Goal: Information Seeking & Learning: Learn about a topic

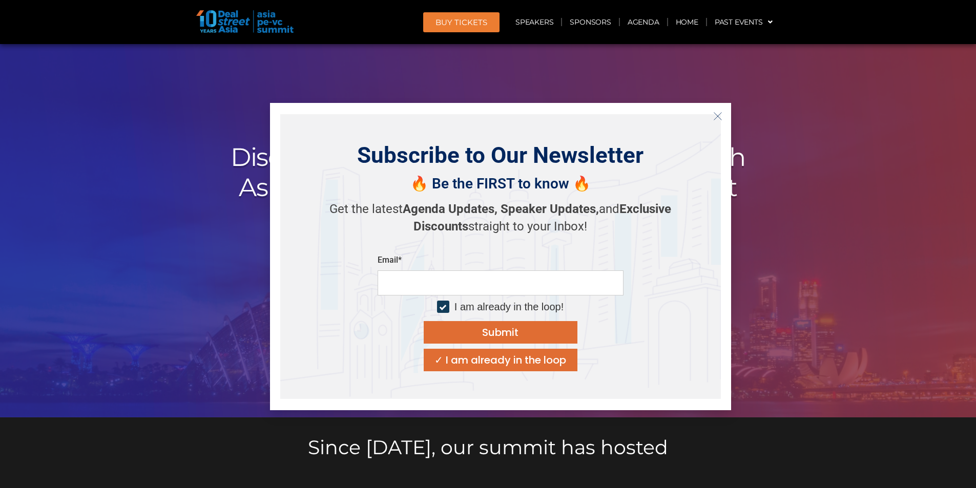
click at [718, 115] on line "Close" at bounding box center [717, 115] width 7 height 7
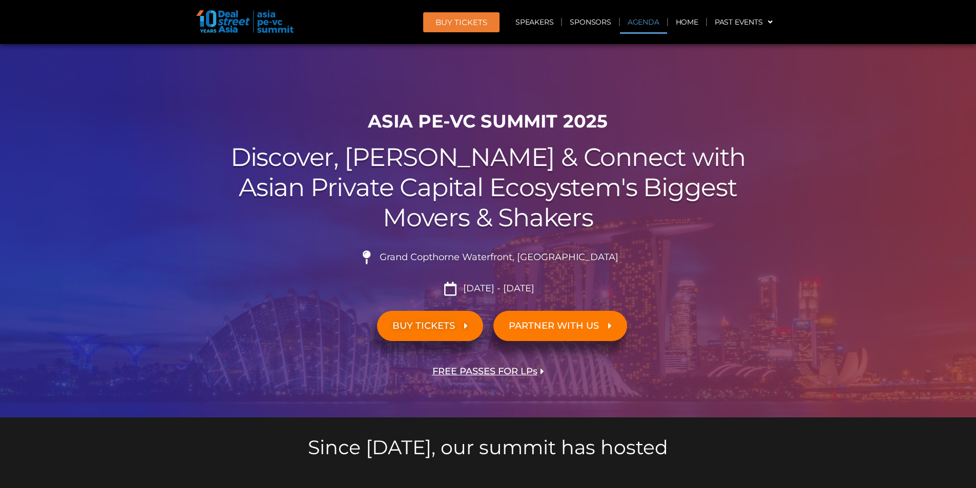
click at [640, 24] on link "Agenda" at bounding box center [643, 22] width 47 height 24
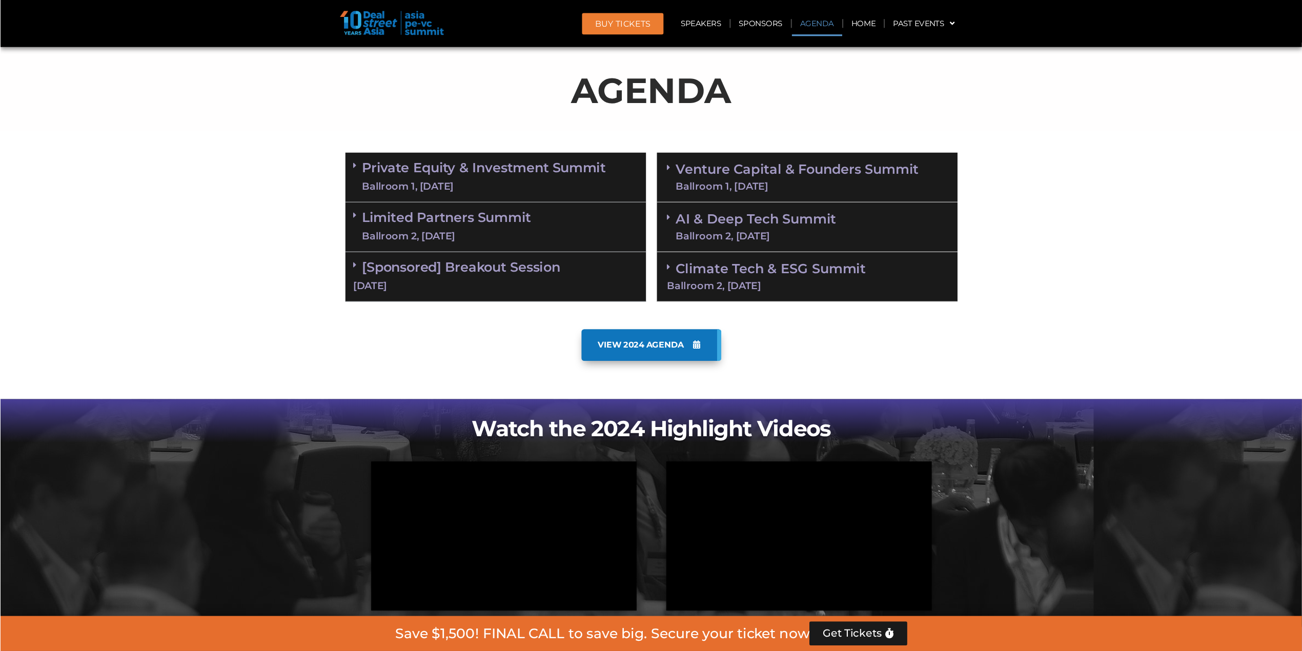
scroll to position [536, 0]
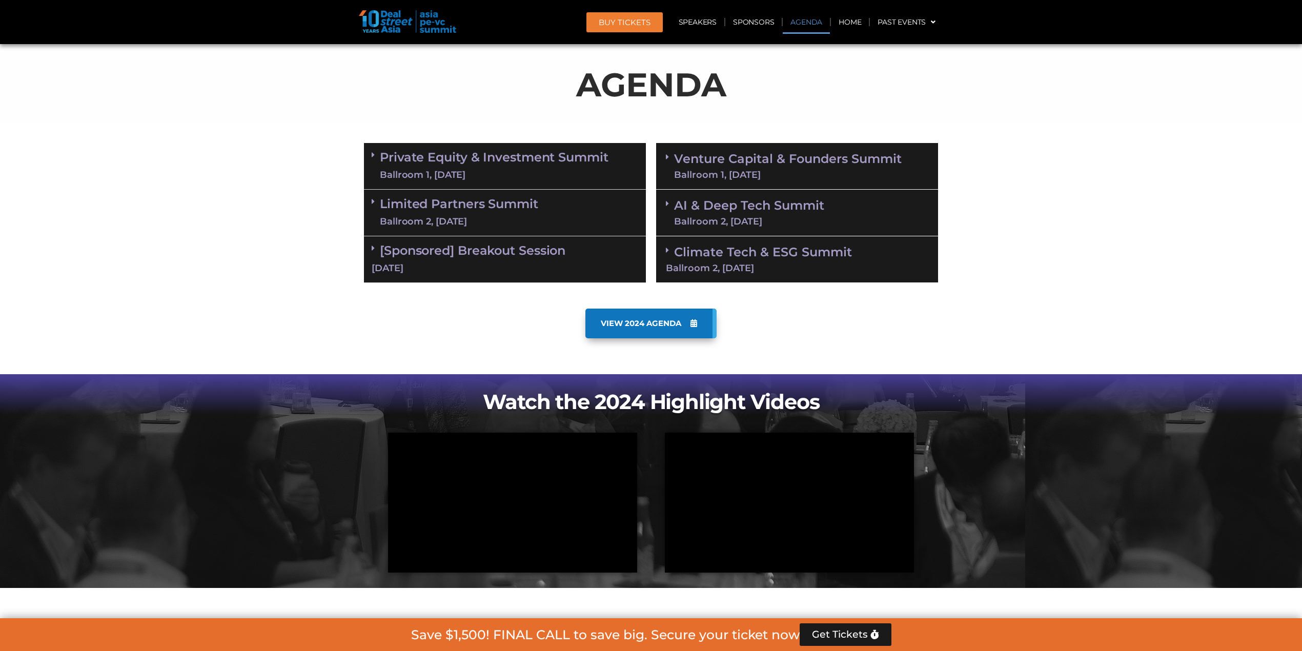
click at [650, 319] on span "VIEW 2024 AGENDA" at bounding box center [641, 323] width 80 height 9
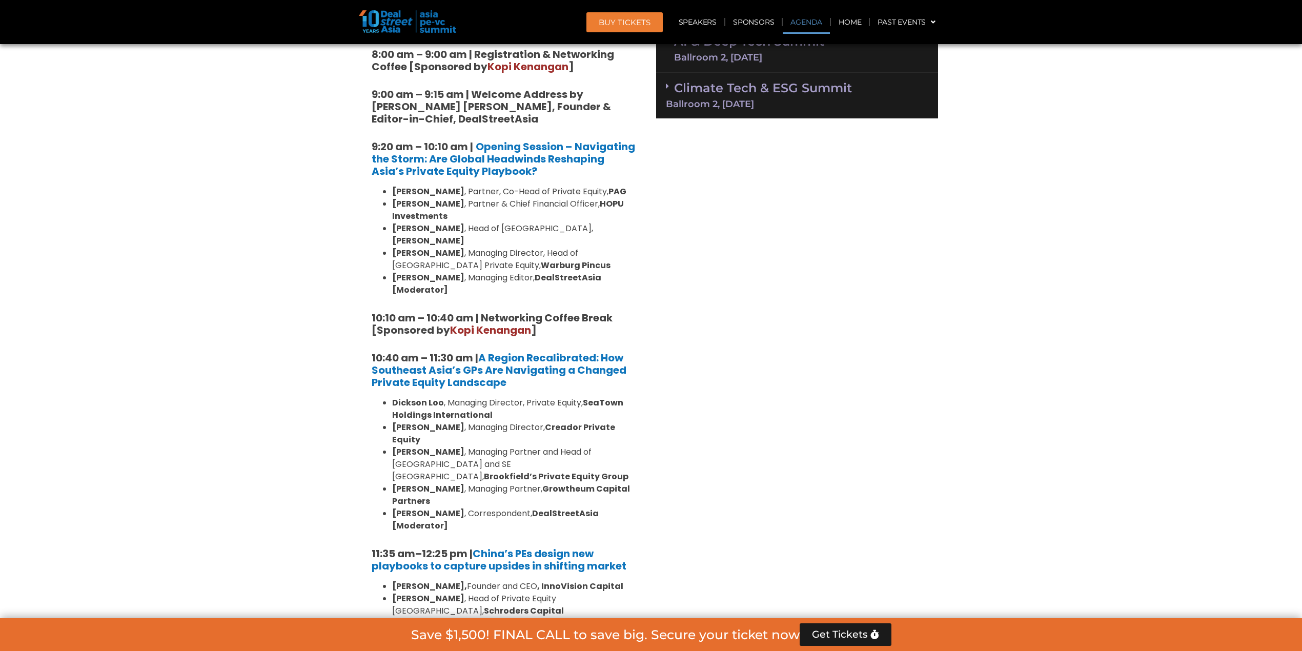
scroll to position [427, 0]
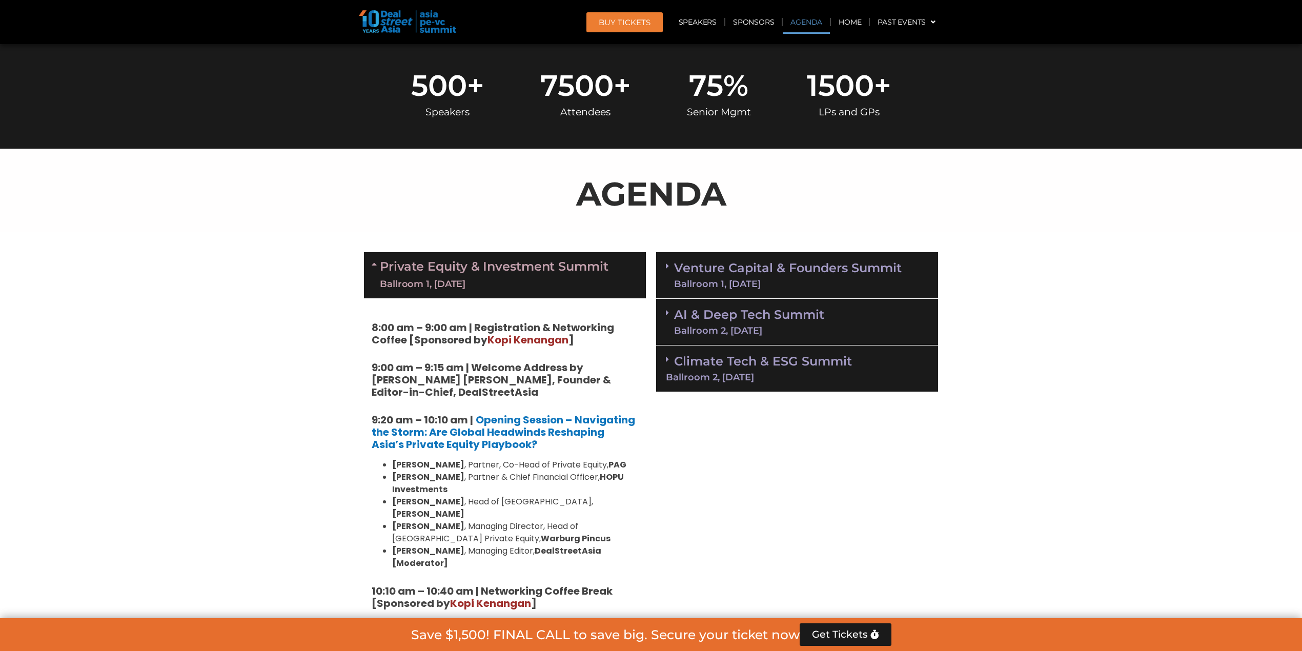
click at [714, 273] on link "Venture Capital & Founders​ Summit Ballroom 1, [DATE]" at bounding box center [788, 275] width 228 height 27
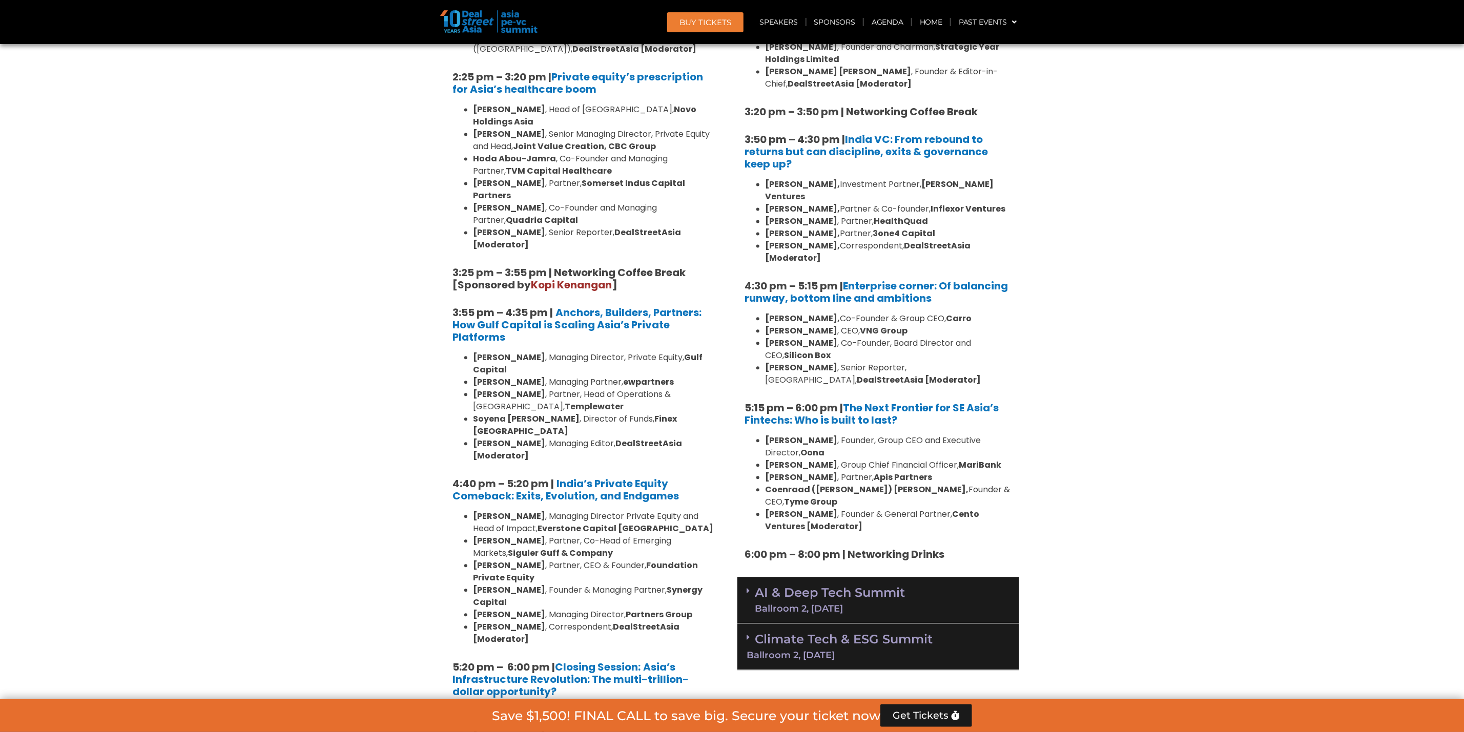
scroll to position [1725, 0]
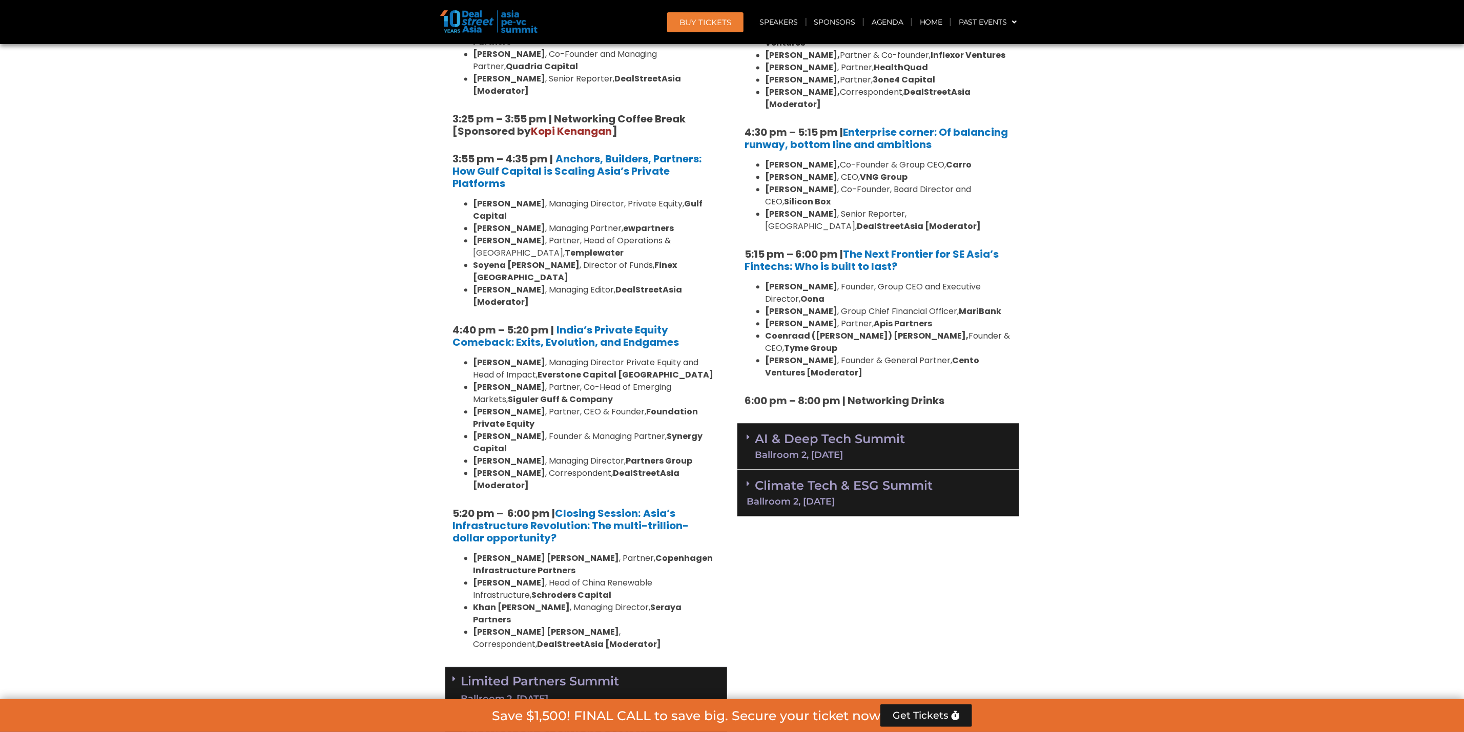
click at [589, 650] on link "Limited Partners [GEOGRAPHIC_DATA] 2, [DATE]" at bounding box center [540, 690] width 158 height 31
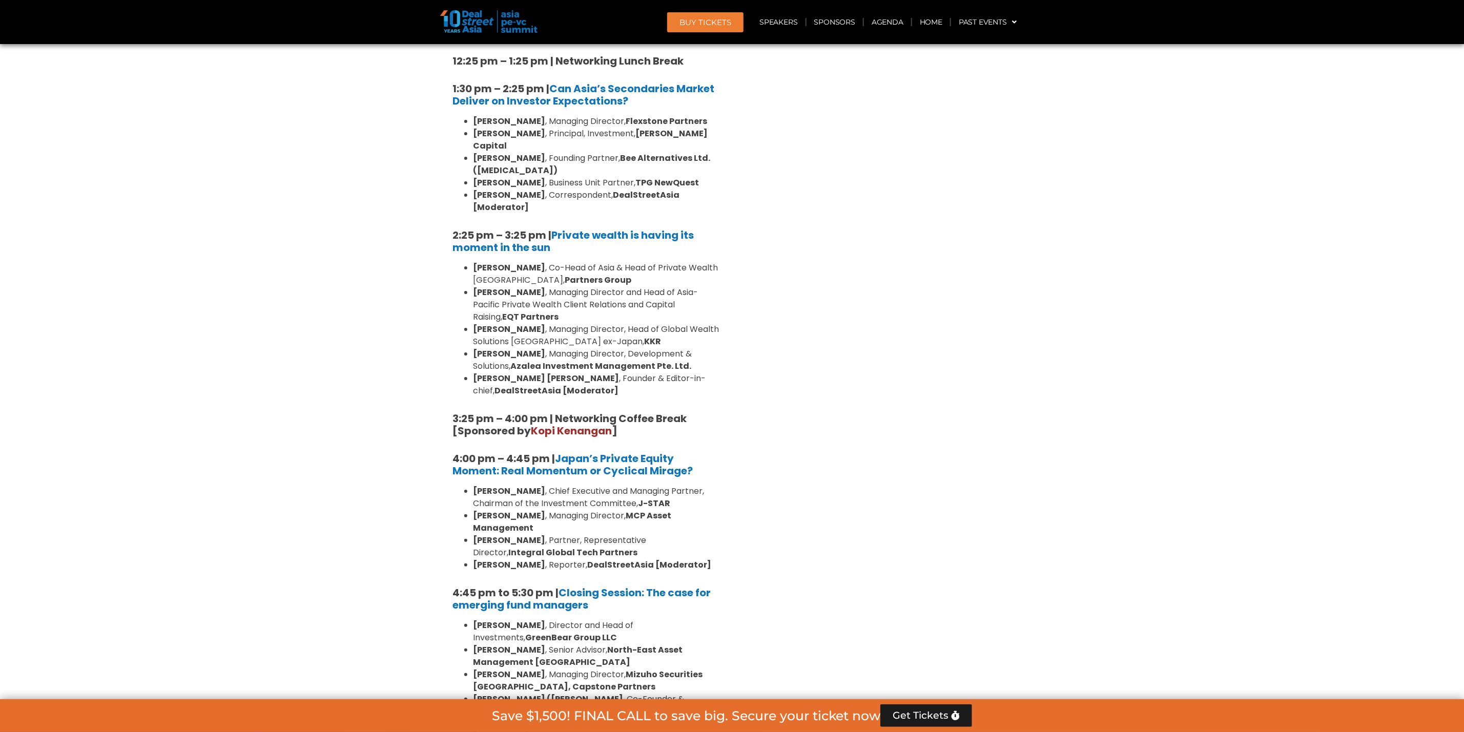
scroll to position [2955, 0]
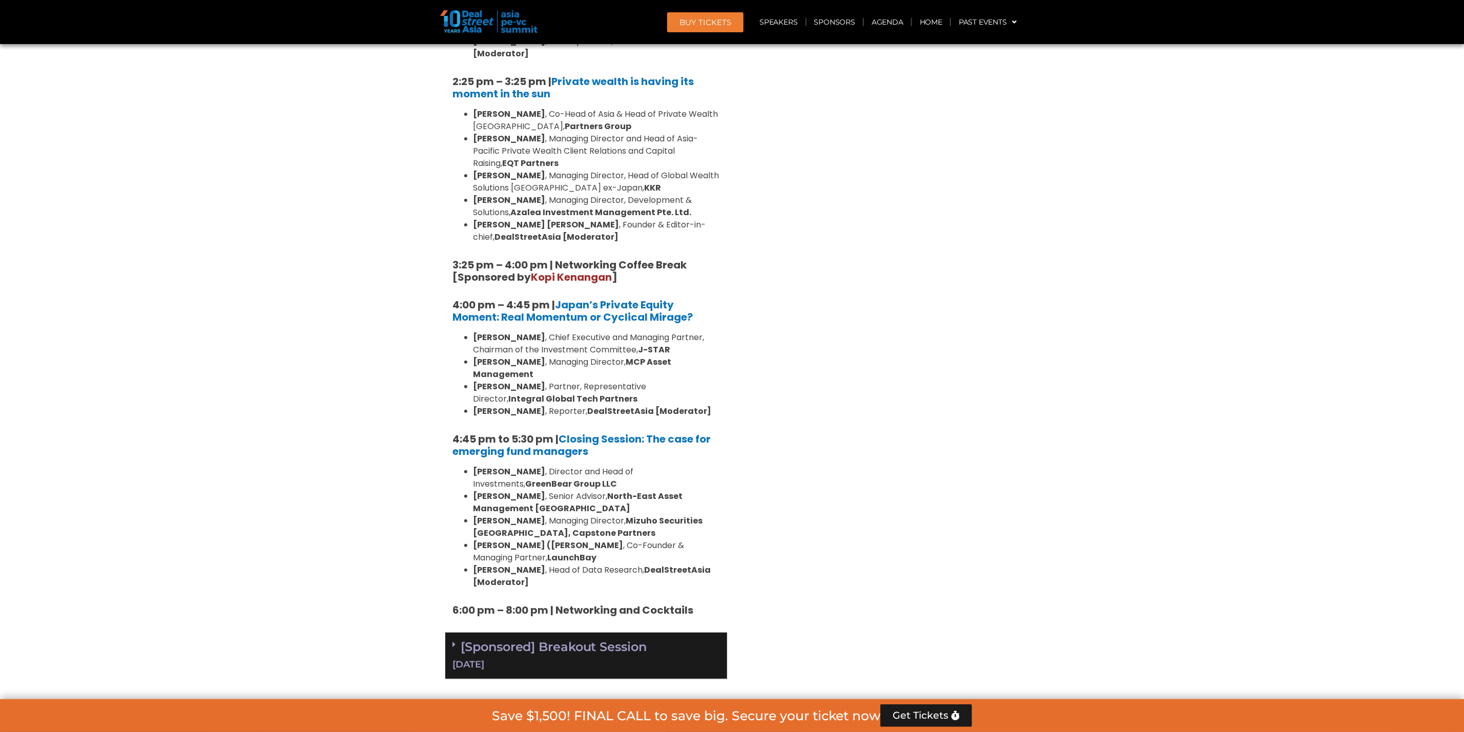
click at [552, 633] on div "[Sponsored] Breakout Session [DATE]" at bounding box center [586, 656] width 282 height 47
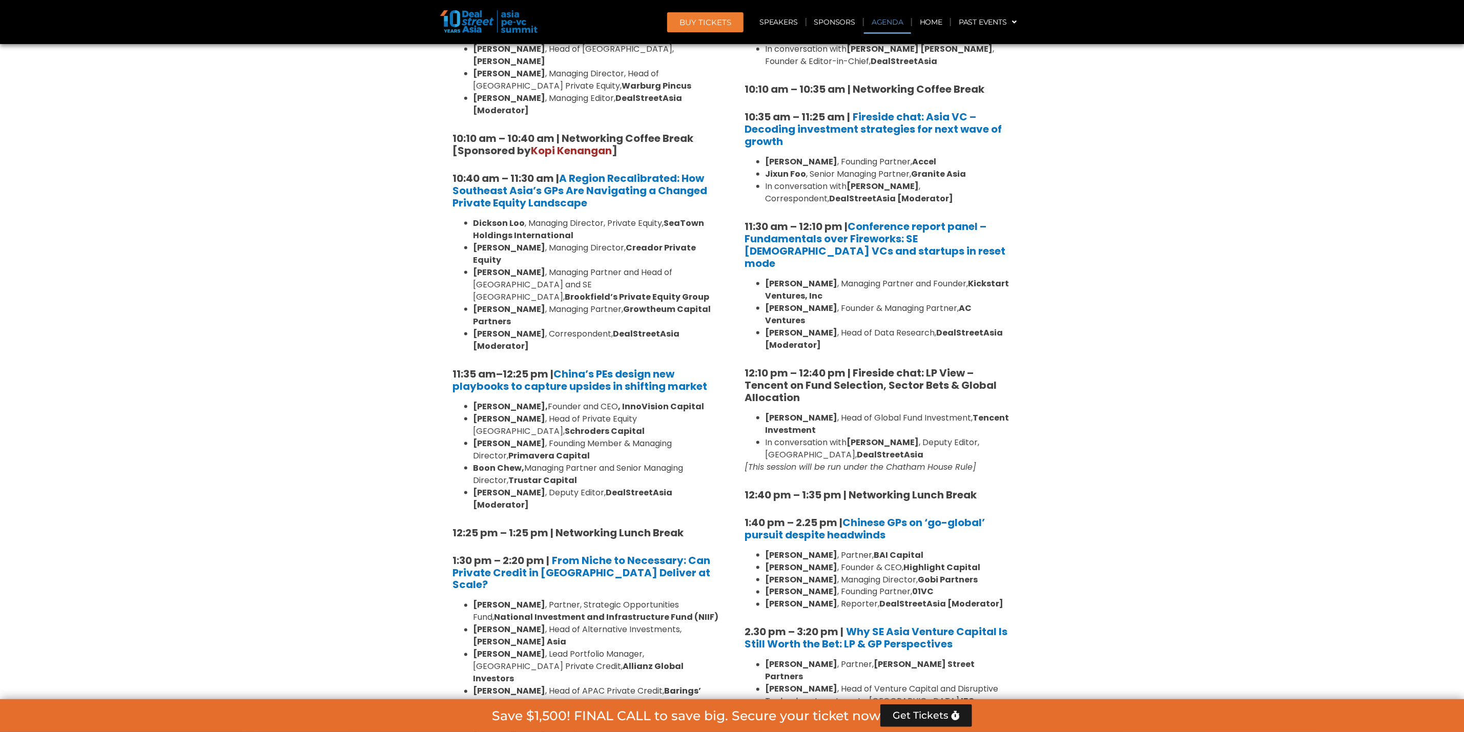
scroll to position [418, 0]
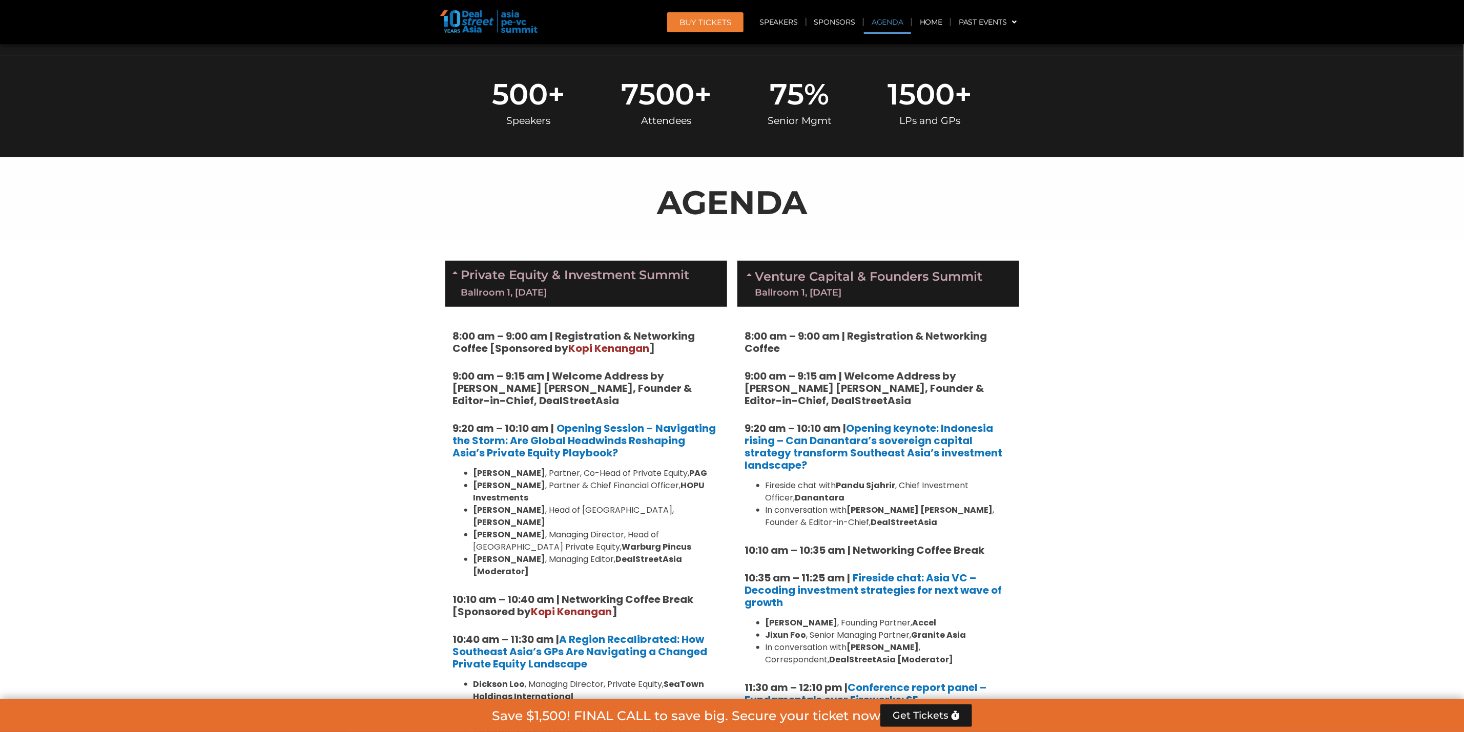
click at [690, 291] on div "Private Equity & Investment Summit Ballroom 1, [DATE]" at bounding box center [586, 284] width 282 height 46
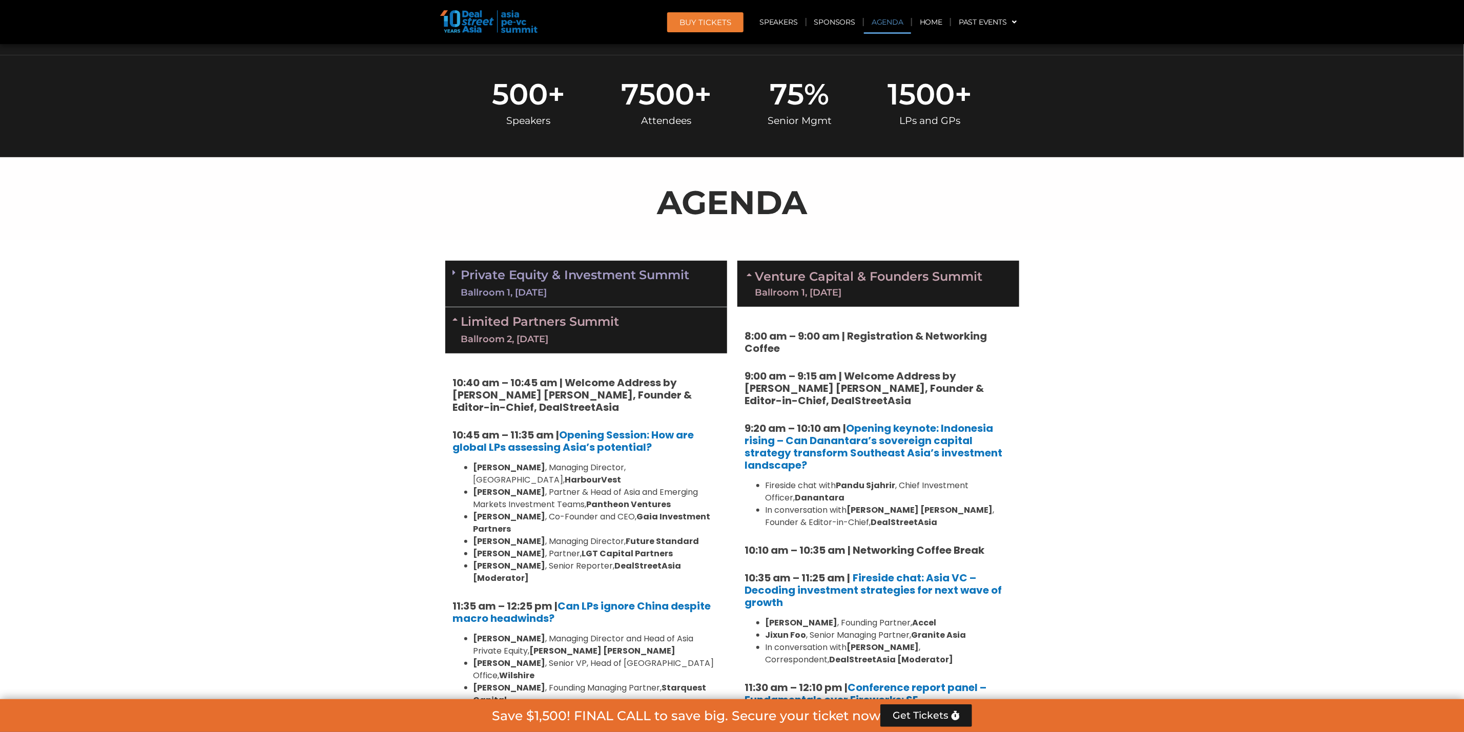
click at [686, 345] on div "Limited Partners [GEOGRAPHIC_DATA] 2, [DATE]" at bounding box center [586, 330] width 282 height 46
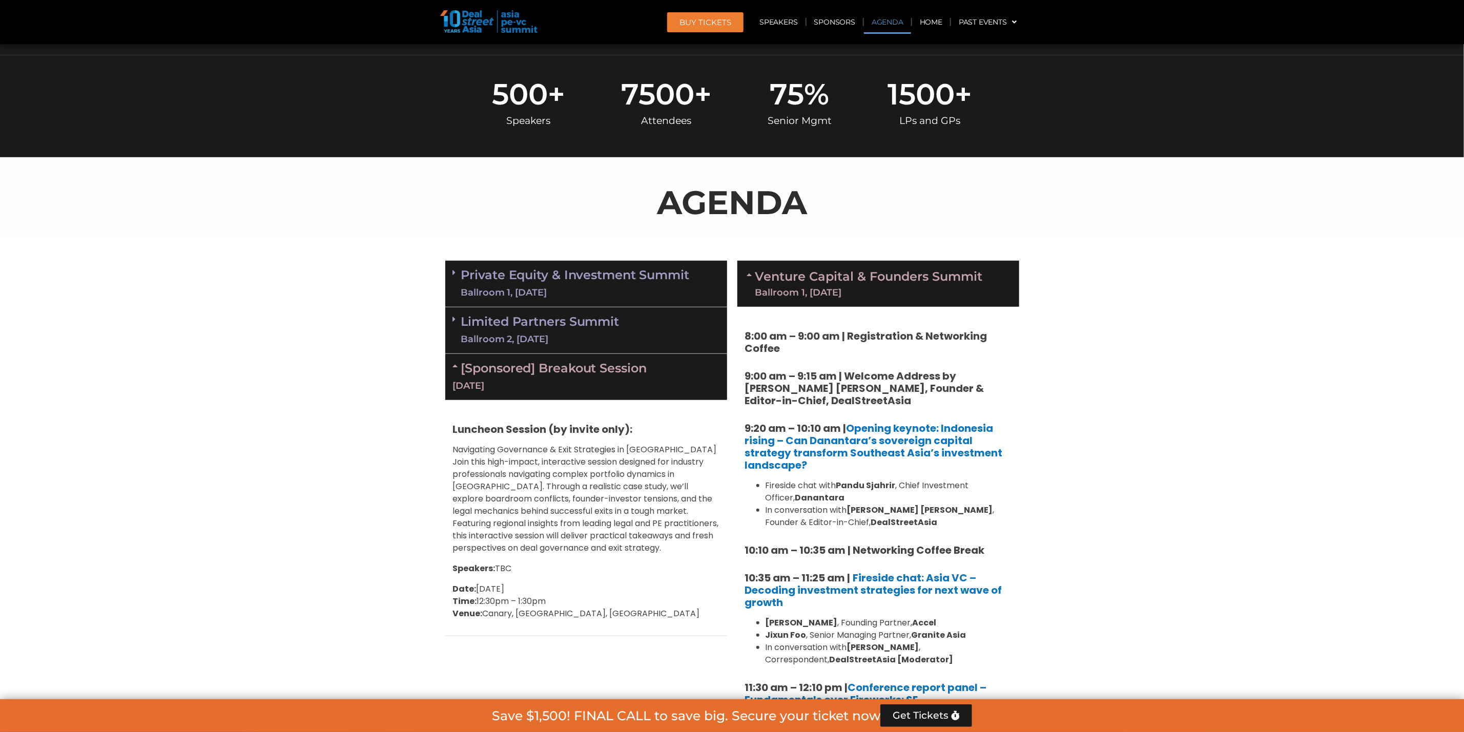
click at [666, 374] on div "[Sponsored] Breakout Session [DATE]" at bounding box center [586, 377] width 282 height 46
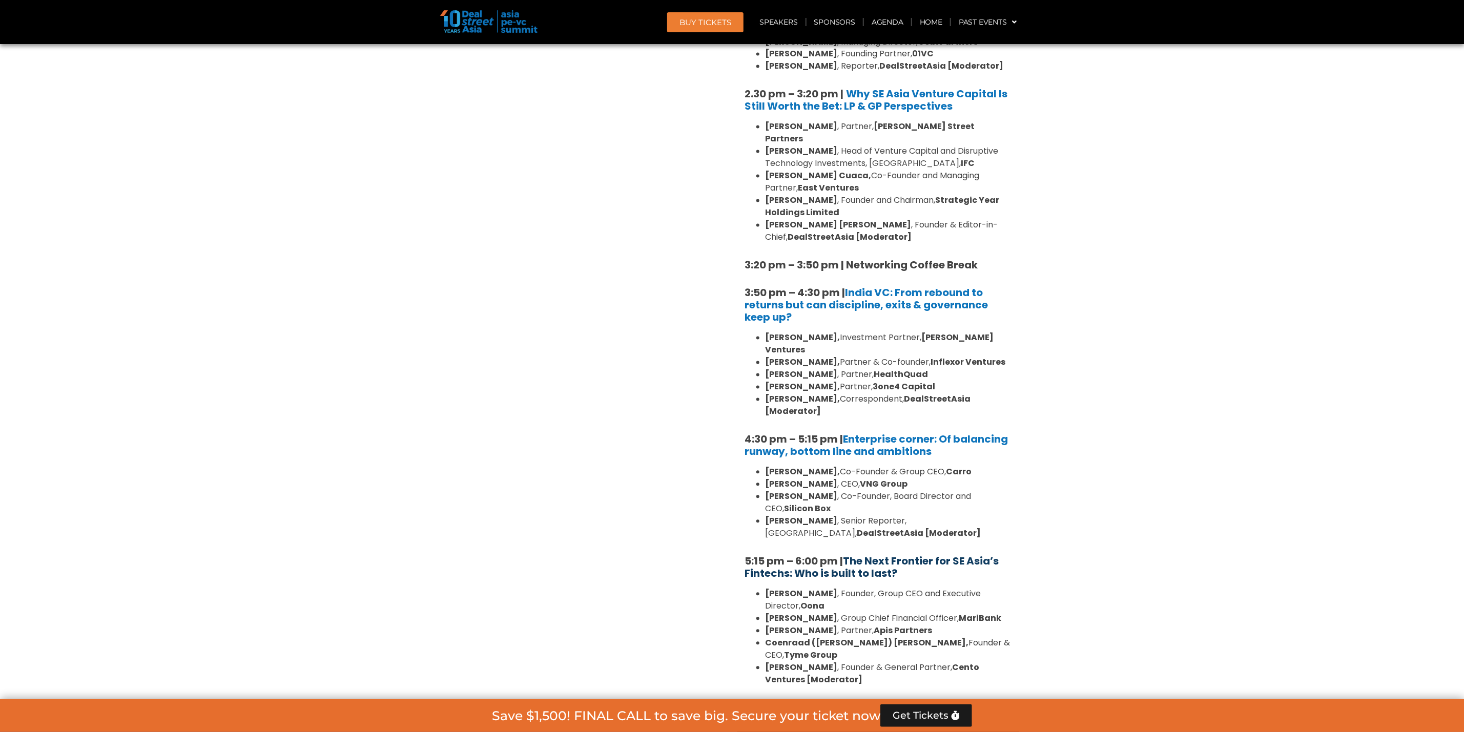
scroll to position [1494, 0]
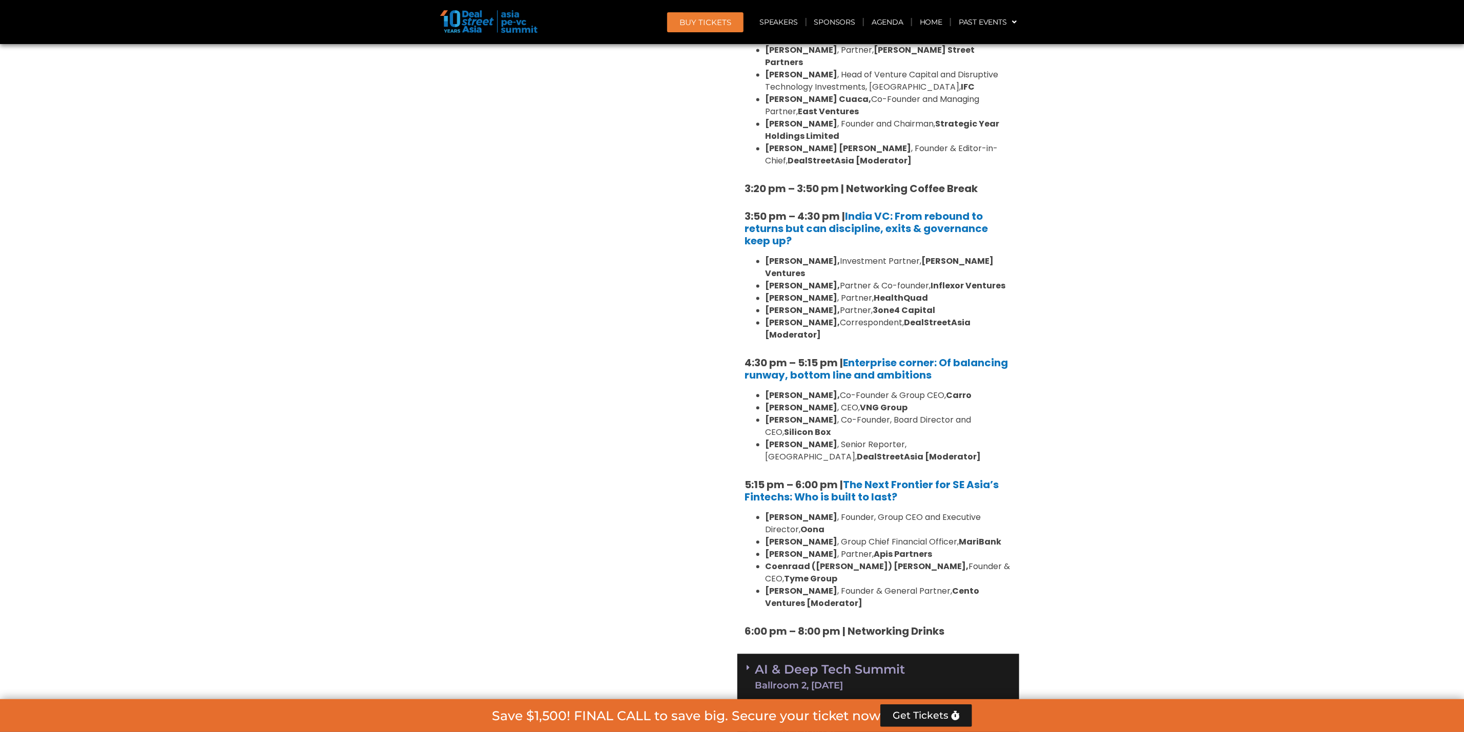
click at [835, 650] on link "AI & Deep Tech Summit Ballroom 2, [DATE]" at bounding box center [830, 677] width 150 height 27
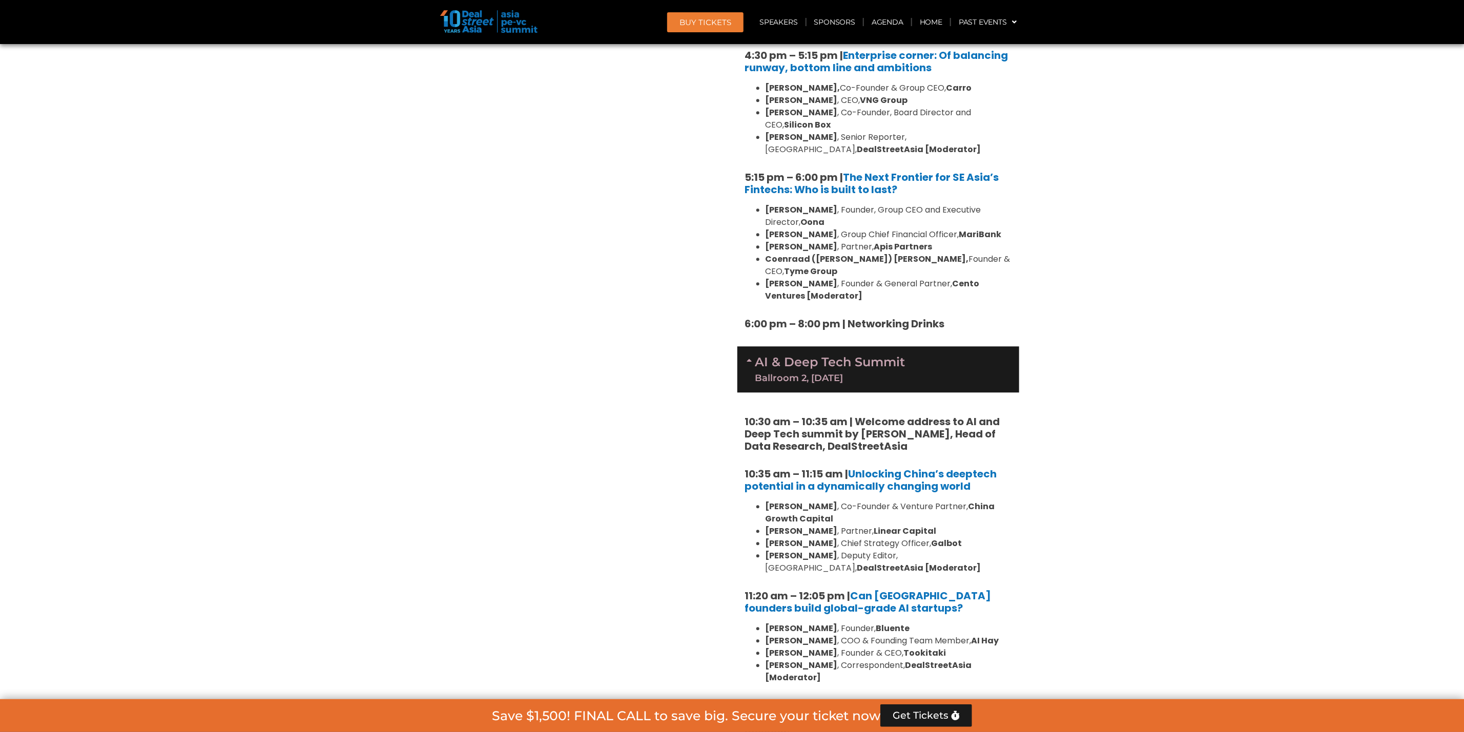
scroll to position [1956, 0]
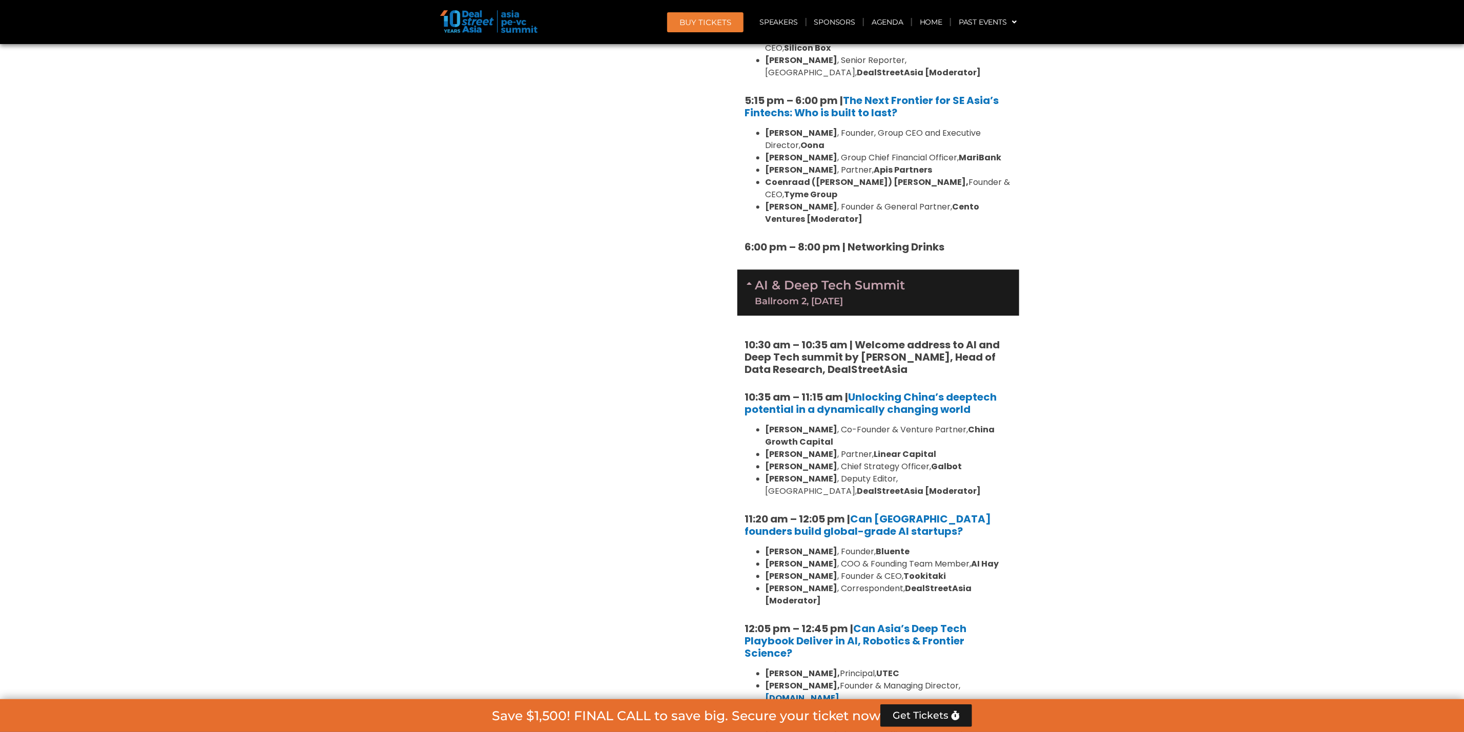
scroll to position [2186, 0]
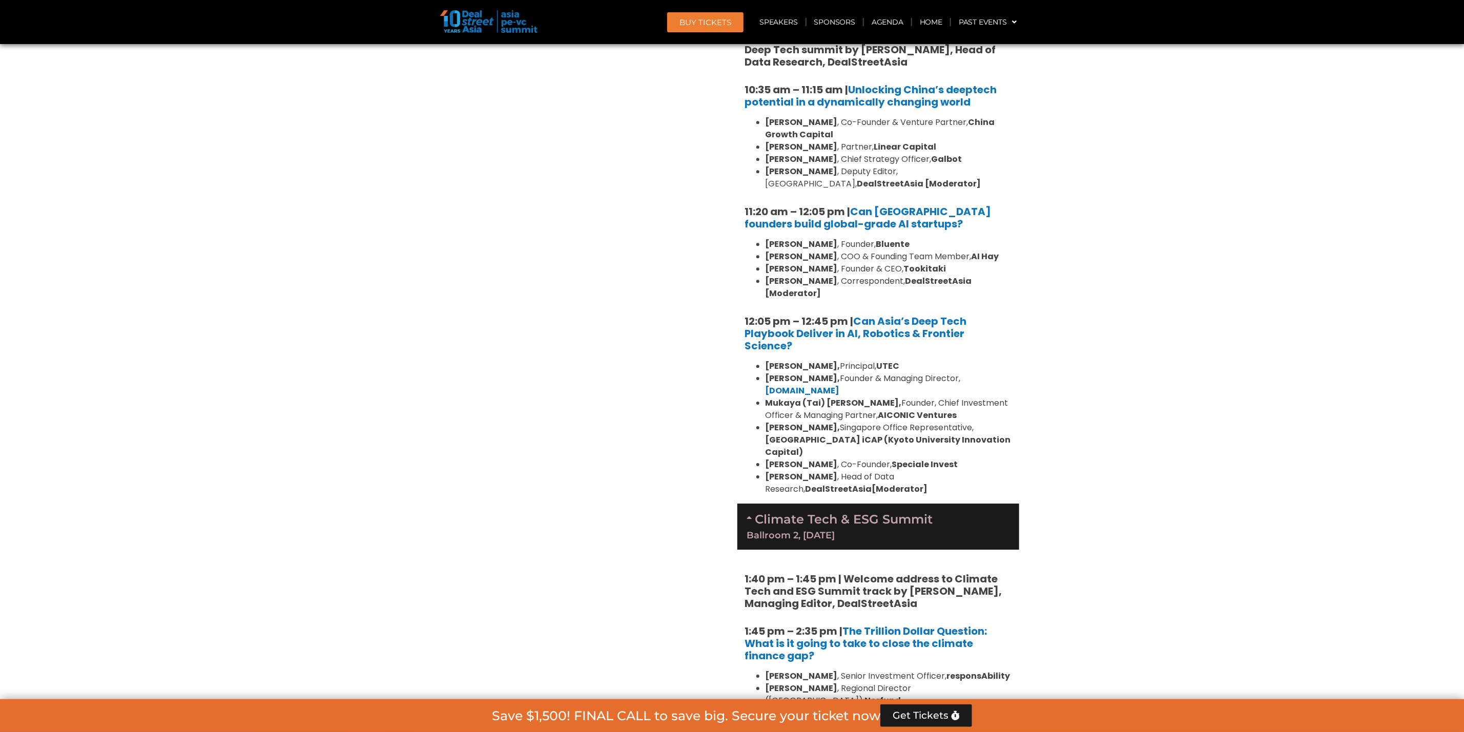
click at [813, 504] on div "Climate Tech & ESG Summit Ballroom 2, [DATE]" at bounding box center [878, 527] width 282 height 46
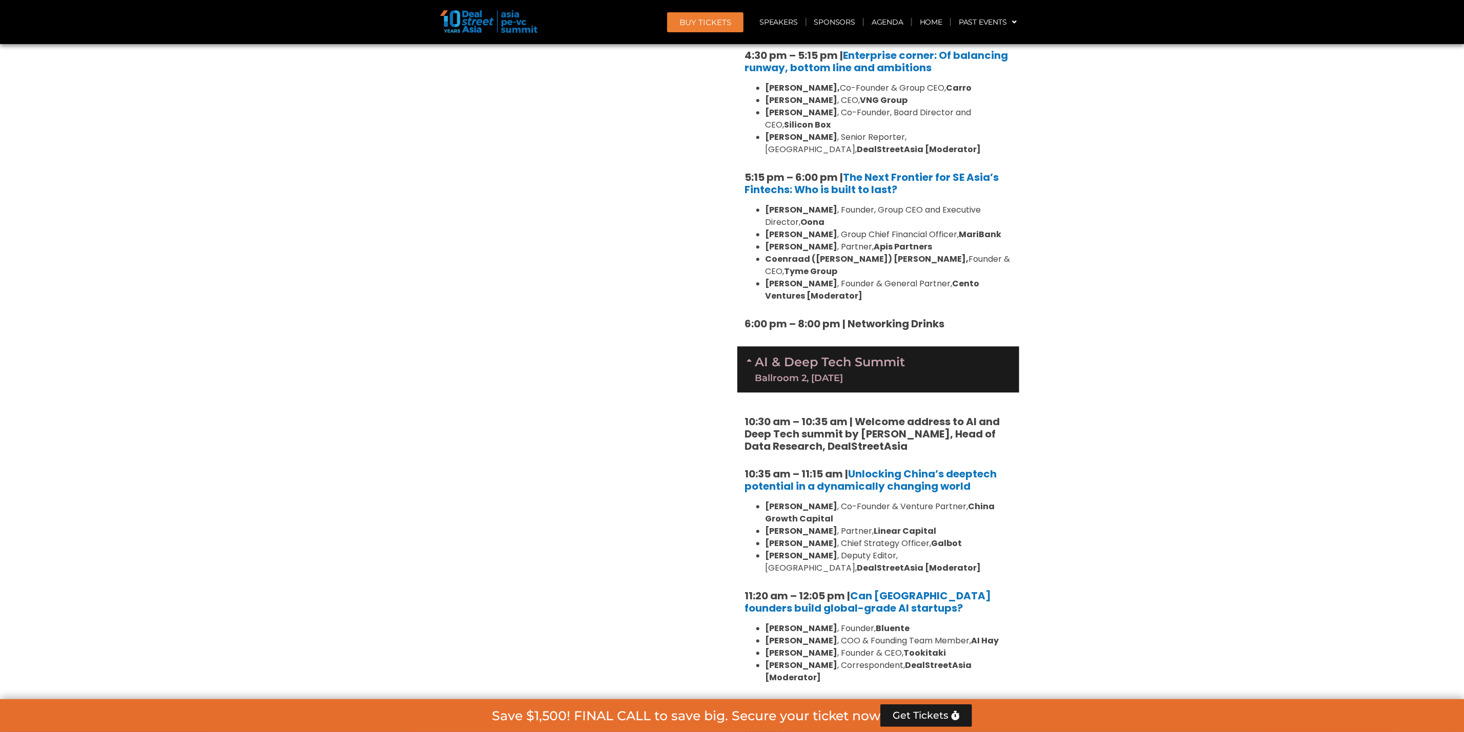
click at [844, 356] on link "AI & Deep Tech Summit Ballroom 2, [DATE]" at bounding box center [830, 369] width 150 height 27
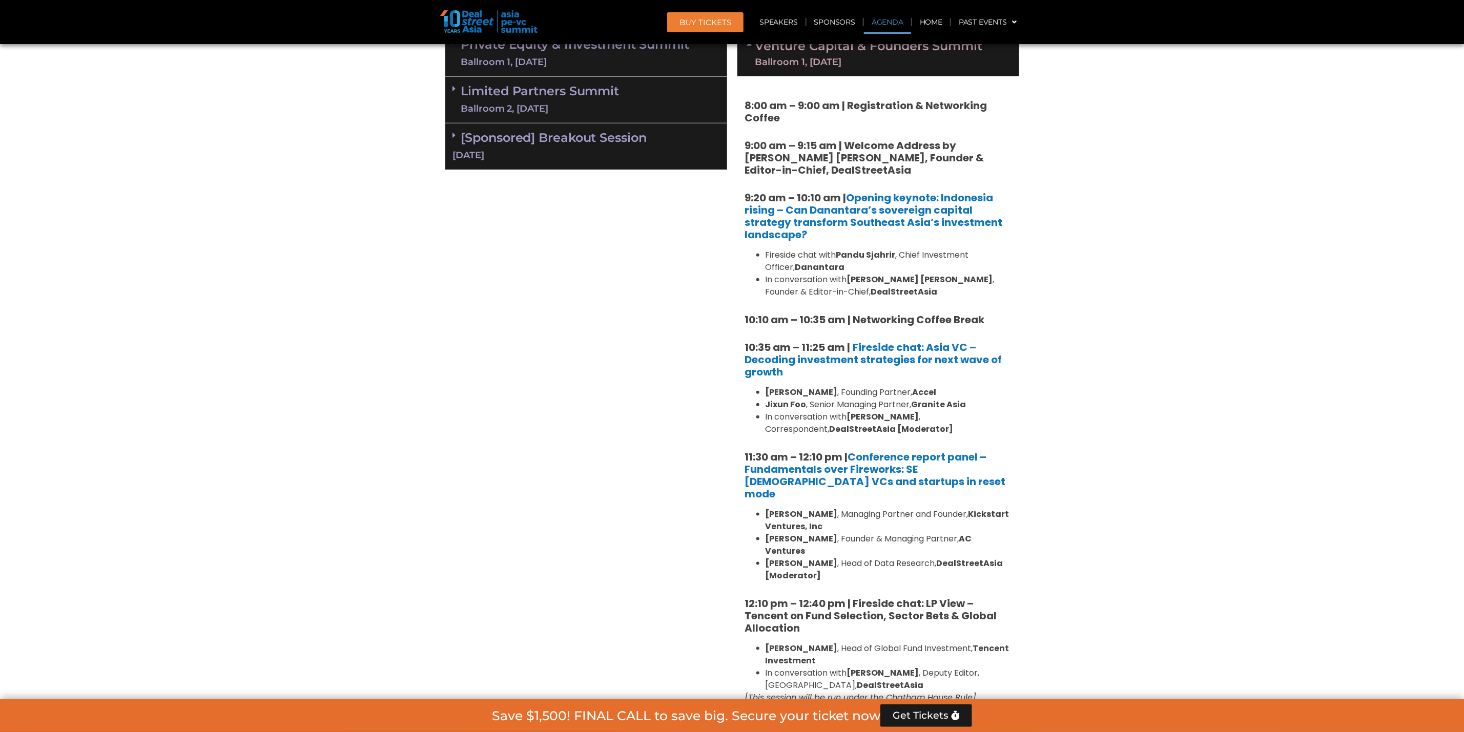
scroll to position [341, 0]
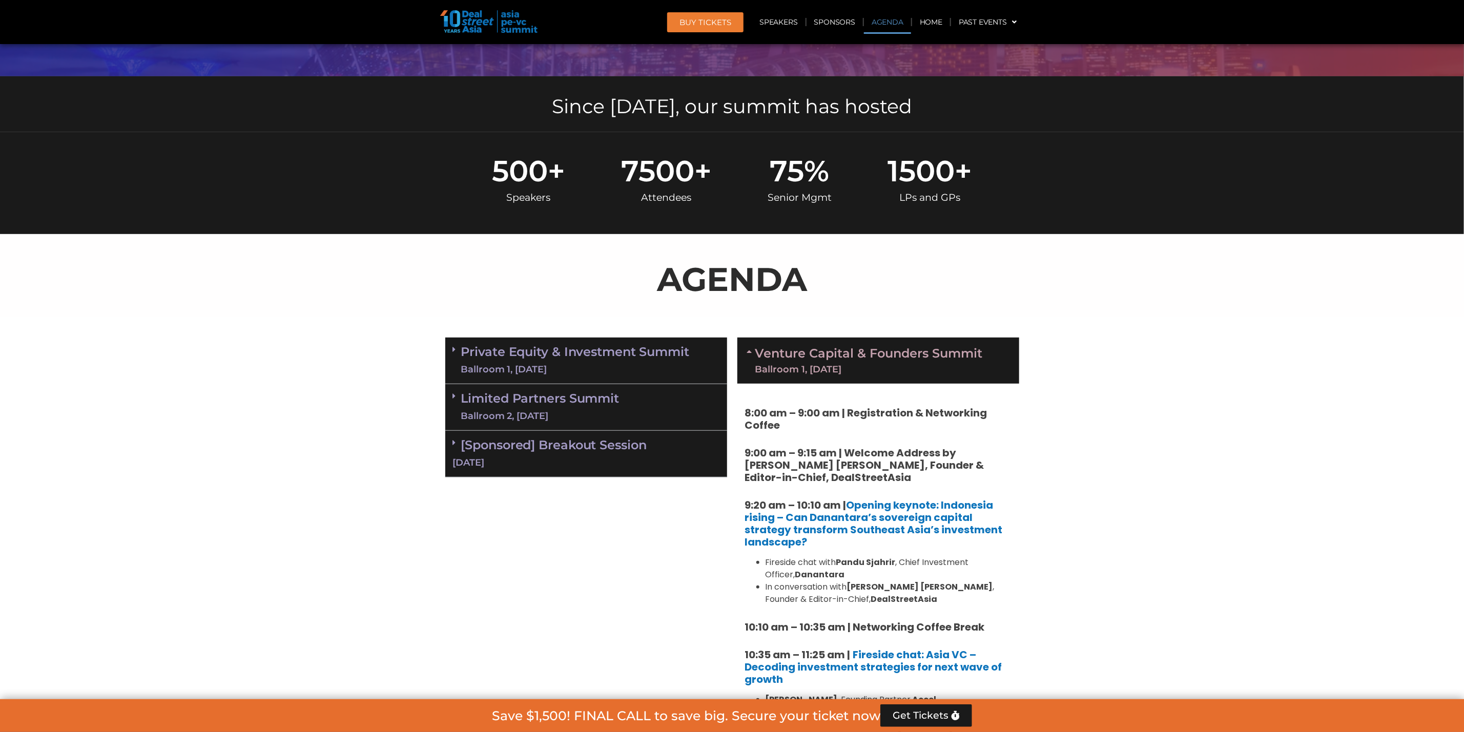
click at [855, 351] on link "Venture Capital & Founders​ Summit Ballroom 1, [DATE]" at bounding box center [869, 360] width 228 height 27
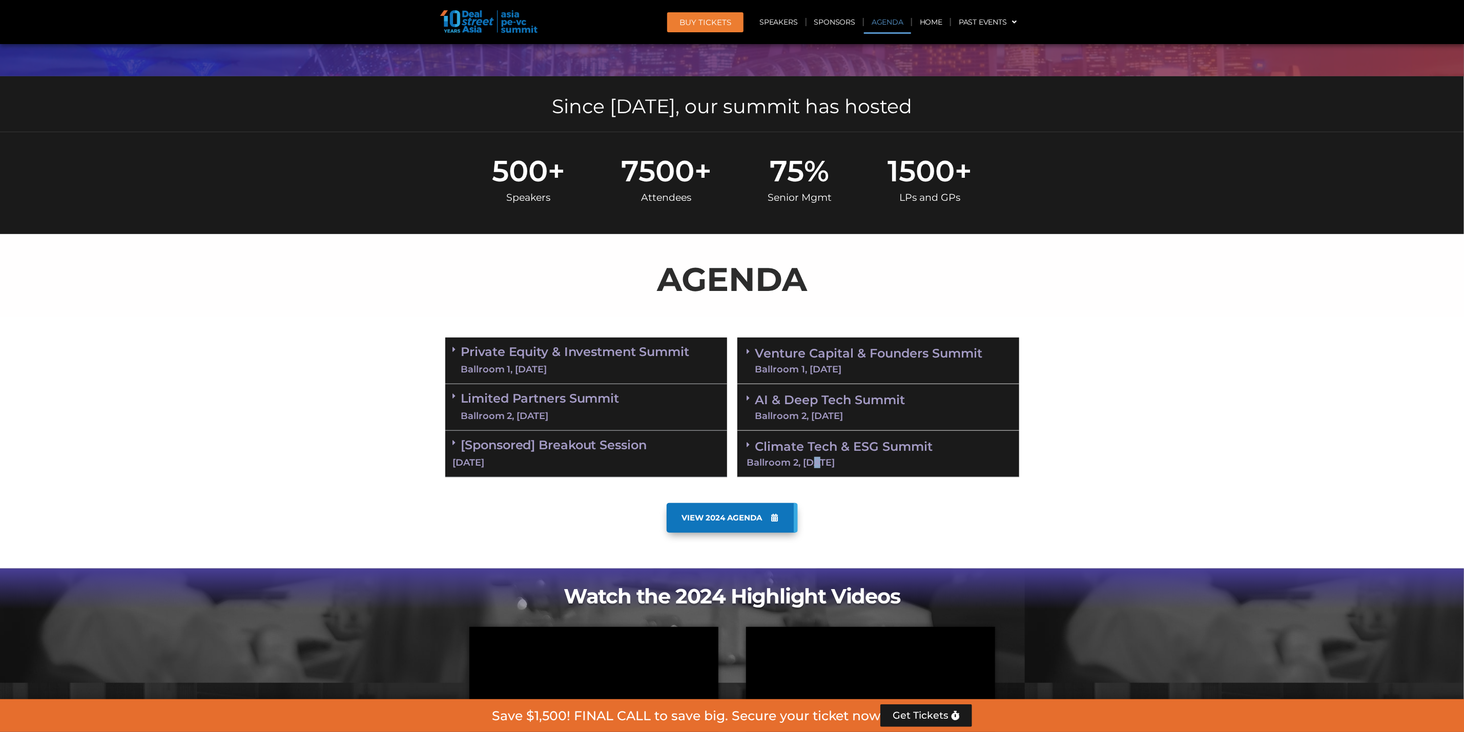
click at [506, 363] on div "Ballroom 1, [DATE]" at bounding box center [575, 369] width 229 height 13
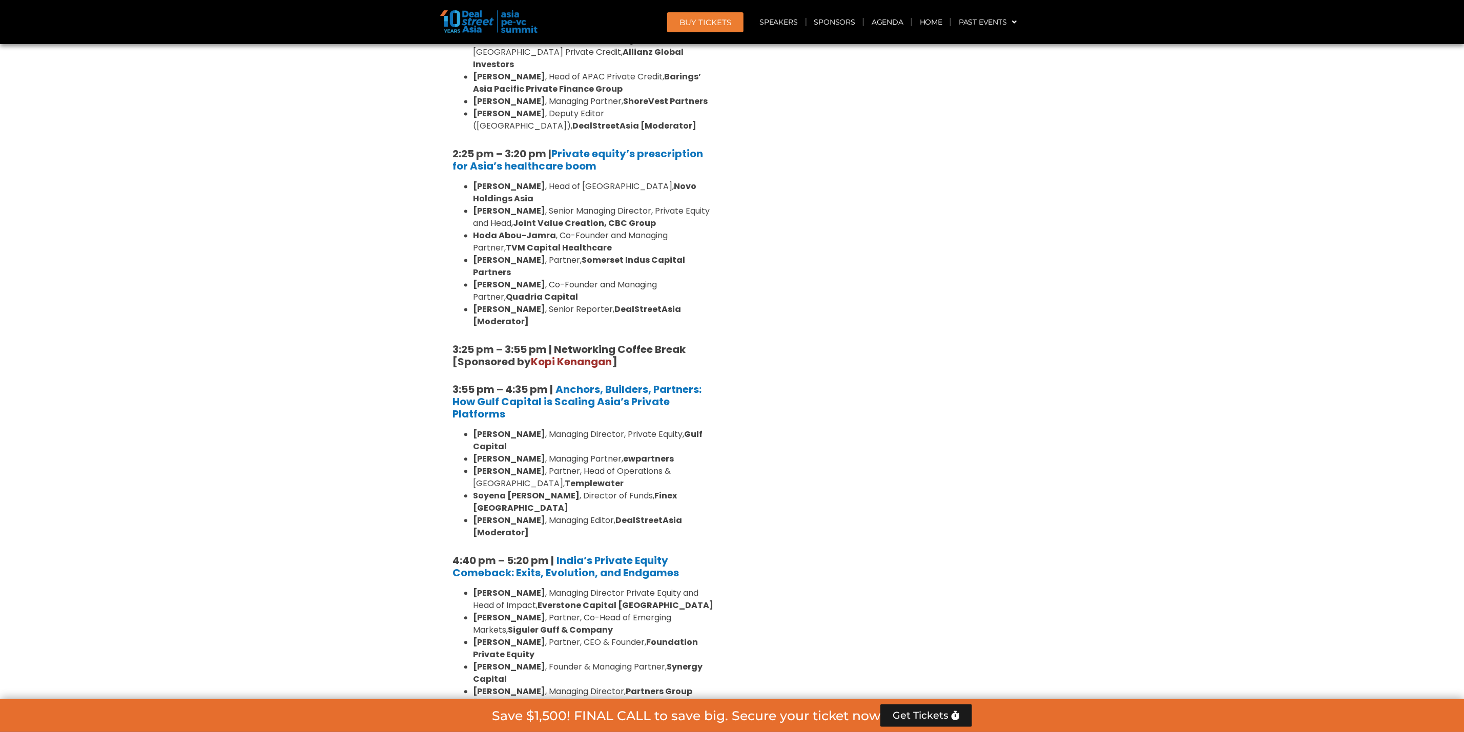
scroll to position [1879, 0]
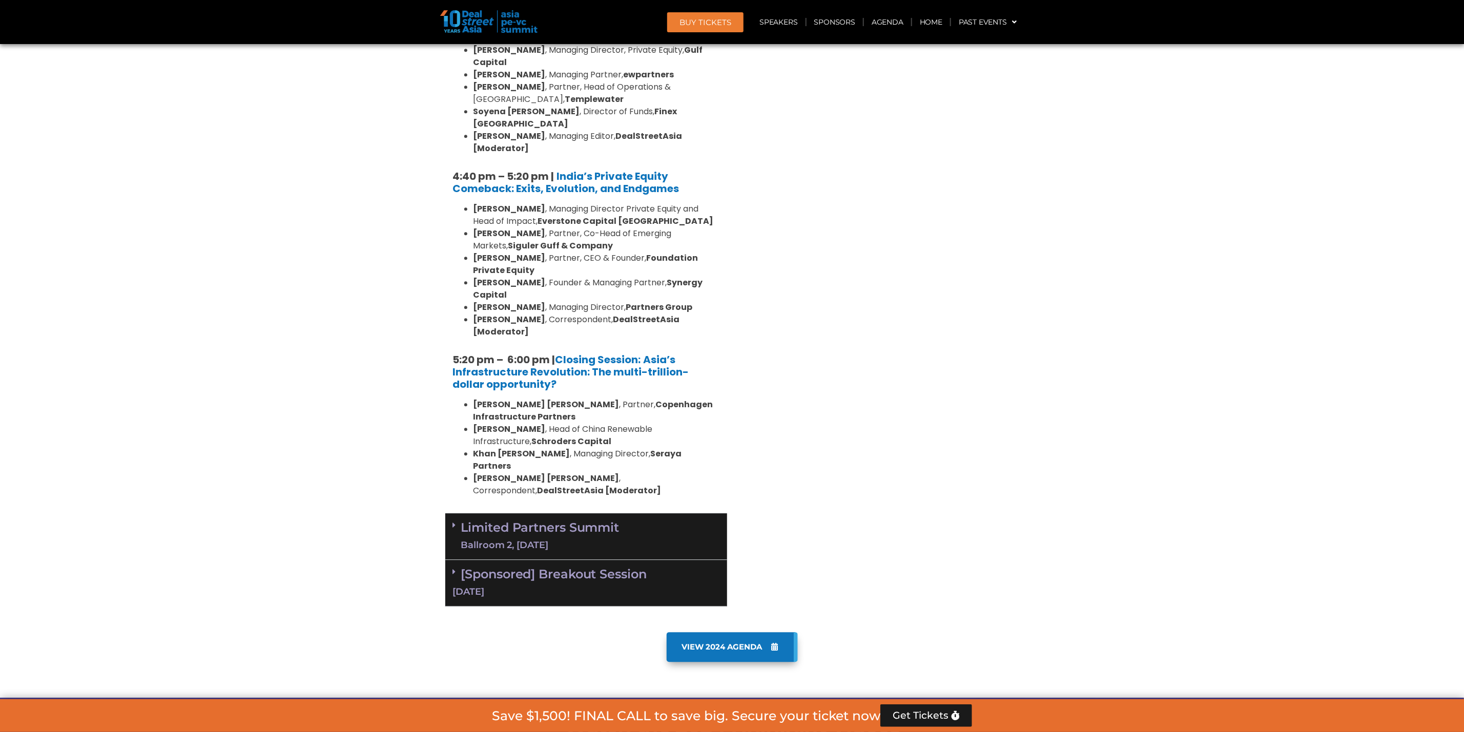
click at [578, 539] on div "Ballroom 2, [DATE]" at bounding box center [540, 545] width 158 height 13
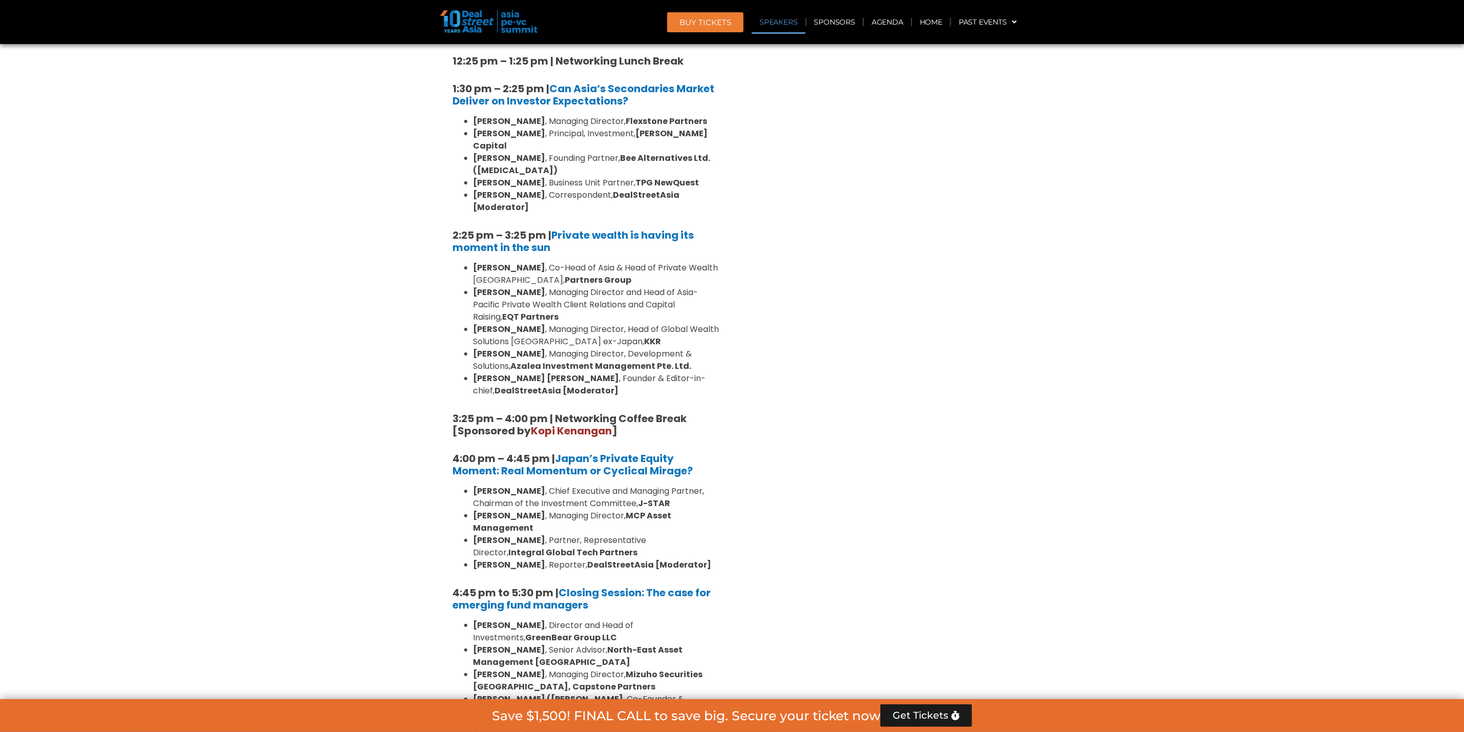
scroll to position [2417, 0]
